Goal: Task Accomplishment & Management: Use online tool/utility

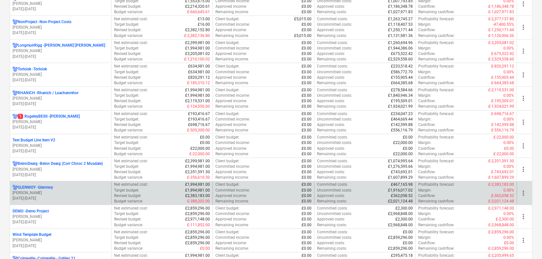
scroll to position [482, 0]
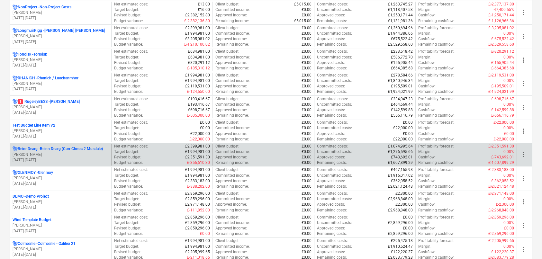
click at [88, 150] on p "BeinnDearg - Beinn Dearg (Corr Chnoc 2 Musdale)" at bounding box center [60, 148] width 85 height 5
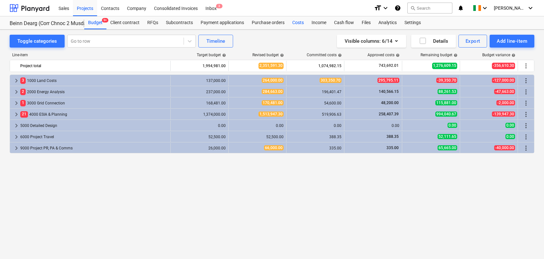
click at [300, 23] on div "Costs" at bounding box center [297, 22] width 19 height 13
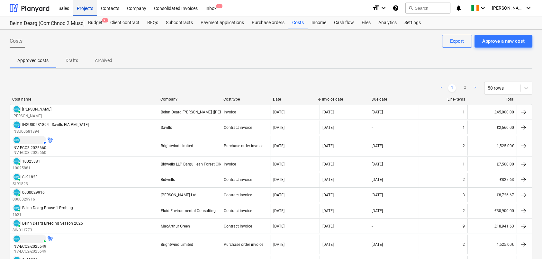
click at [82, 10] on div "Projects" at bounding box center [85, 8] width 24 height 16
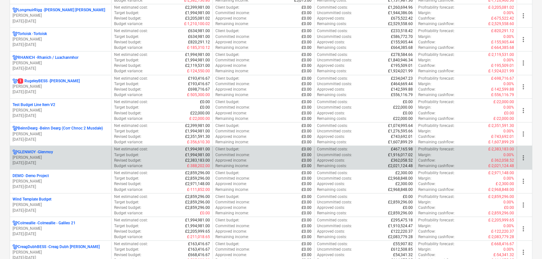
scroll to position [515, 0]
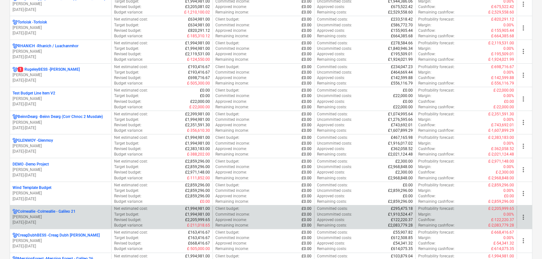
click at [55, 210] on p "Colmeallie - Colmeallie - Galileo 21" at bounding box center [47, 211] width 58 height 5
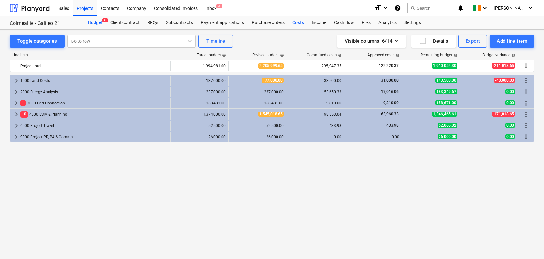
click at [293, 22] on div "Costs" at bounding box center [297, 22] width 19 height 13
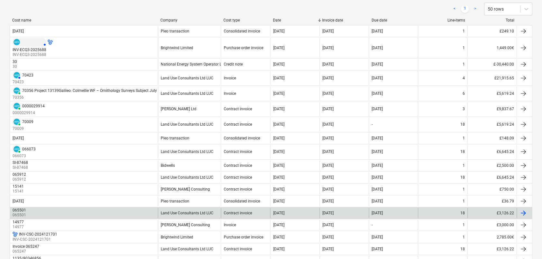
scroll to position [64, 0]
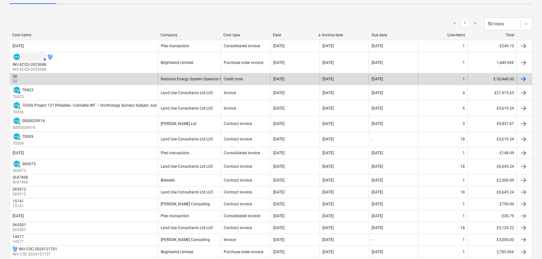
click at [45, 76] on div "30 30" at bounding box center [84, 79] width 148 height 10
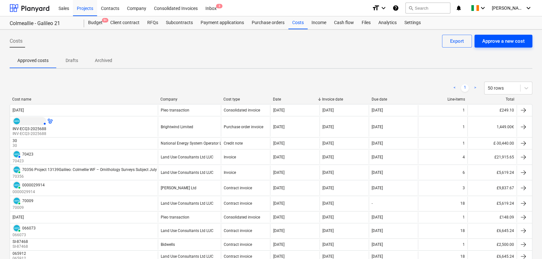
click at [489, 40] on div "Approve a new cost" at bounding box center [503, 41] width 42 height 8
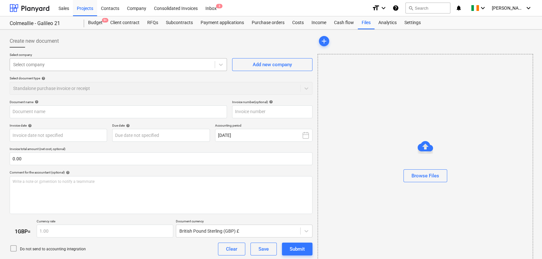
click at [40, 65] on div at bounding box center [112, 64] width 198 height 6
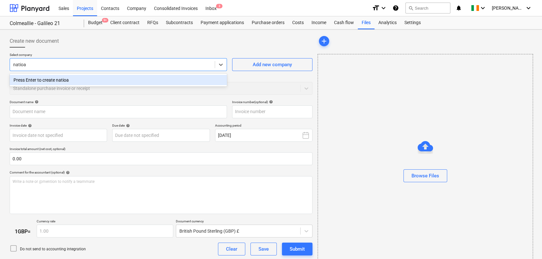
type input "natio"
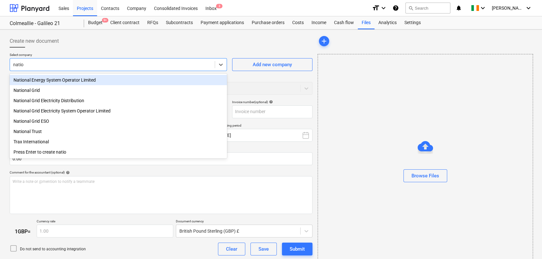
click at [46, 78] on div "National Energy System Operator Limited" at bounding box center [118, 80] width 217 height 10
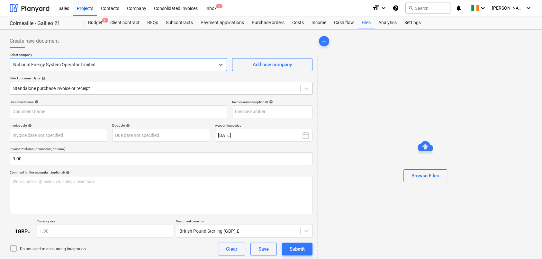
click at [52, 87] on div at bounding box center [155, 88] width 284 height 6
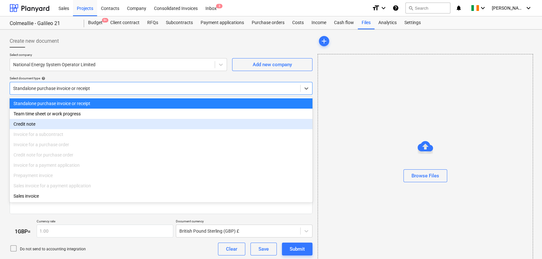
click at [30, 128] on div "Credit note" at bounding box center [161, 124] width 303 height 10
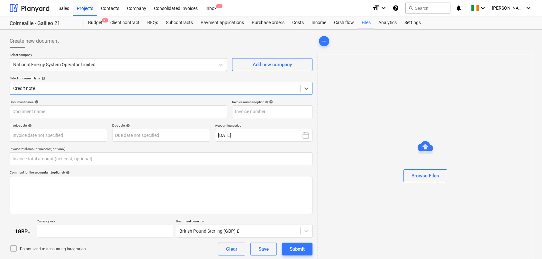
type input "0.00"
type input "1.00"
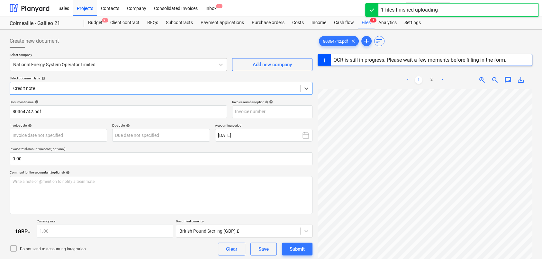
type input "2504618"
type input "[DATE]"
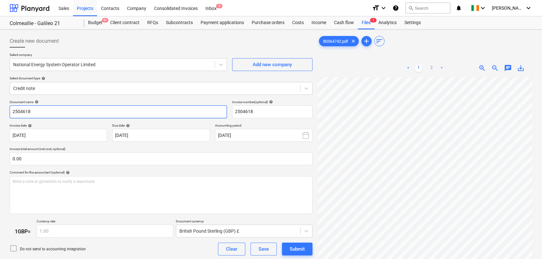
drag, startPoint x: 43, startPoint y: 113, endPoint x: 1, endPoint y: 113, distance: 42.1
click at [1, 113] on div "Create new document Select company National Energy System Operator Limited Add …" at bounding box center [271, 177] width 542 height 294
drag, startPoint x: 255, startPoint y: 113, endPoint x: 219, endPoint y: 116, distance: 36.5
click at [219, 116] on div "Document name help 2504618 Invoice number (optional) help 2504618" at bounding box center [161, 109] width 303 height 18
paste input "1135/80364742"
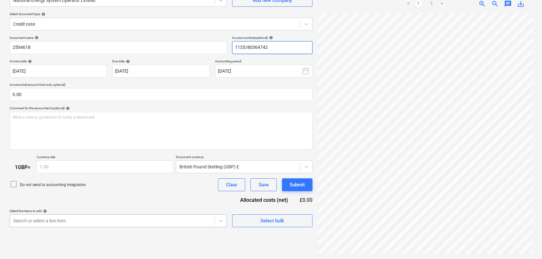
type input "1135/80364742"
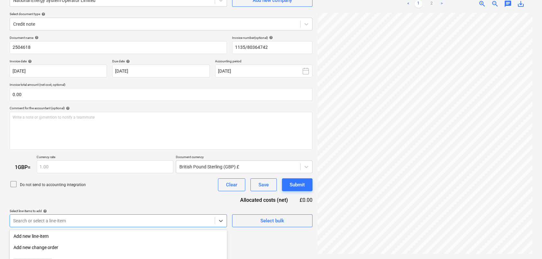
scroll to position [133, 0]
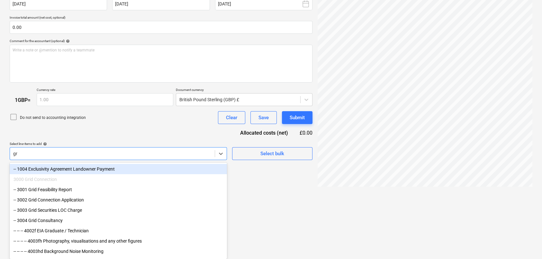
scroll to position [131, 0]
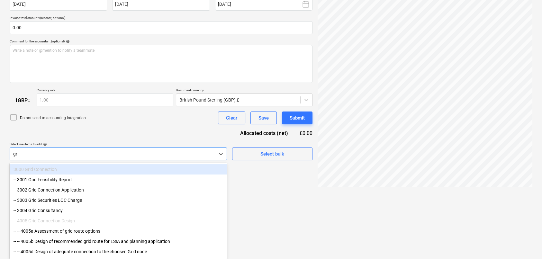
type input "grid"
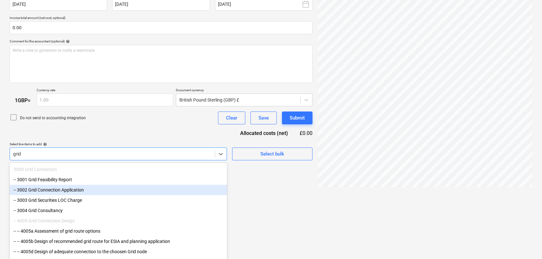
click at [76, 190] on div "-- 3002 Grid Connection Application" at bounding box center [118, 190] width 217 height 10
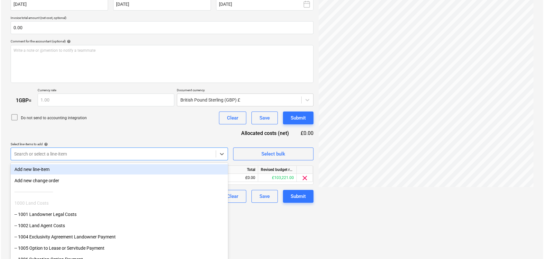
scroll to position [80, 0]
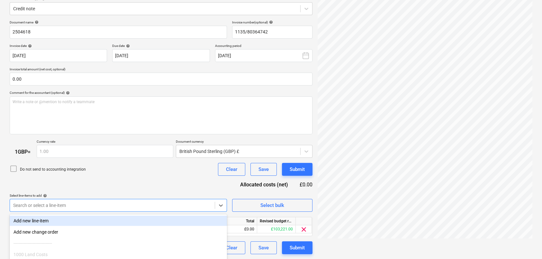
click at [140, 114] on div "Document name help 2504618 Invoice number (optional) help 1135/80364742 Invoice…" at bounding box center [161, 137] width 303 height 234
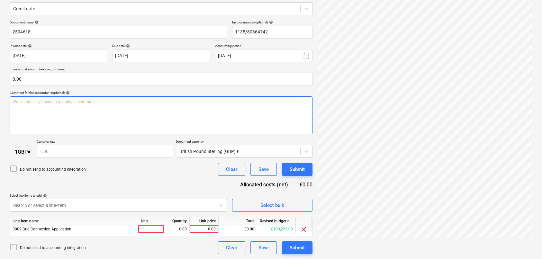
click at [83, 115] on div "Write a note or @mention to notify a teammate [PERSON_NAME]" at bounding box center [161, 115] width 303 height 38
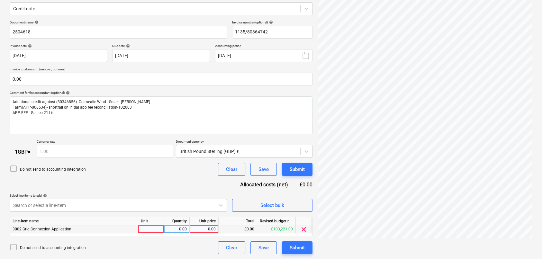
click at [196, 227] on div "0.00" at bounding box center [203, 229] width 23 height 8
type input "260"
click at [170, 172] on div "Do not send to accounting integration Clear Save Submit" at bounding box center [161, 169] width 303 height 13
click at [291, 249] on div "Submit" at bounding box center [297, 248] width 15 height 8
